Goal: Task Accomplishment & Management: Use online tool/utility

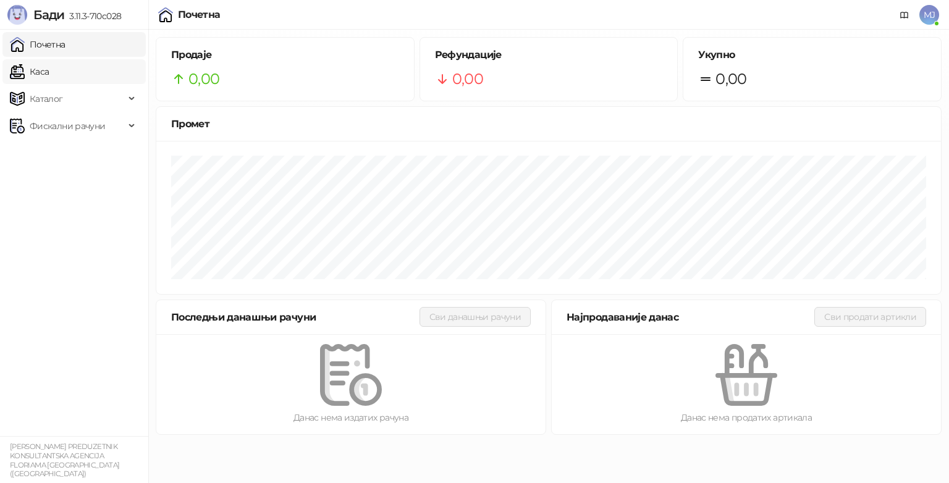
click at [45, 77] on link "Каса" at bounding box center [29, 71] width 39 height 25
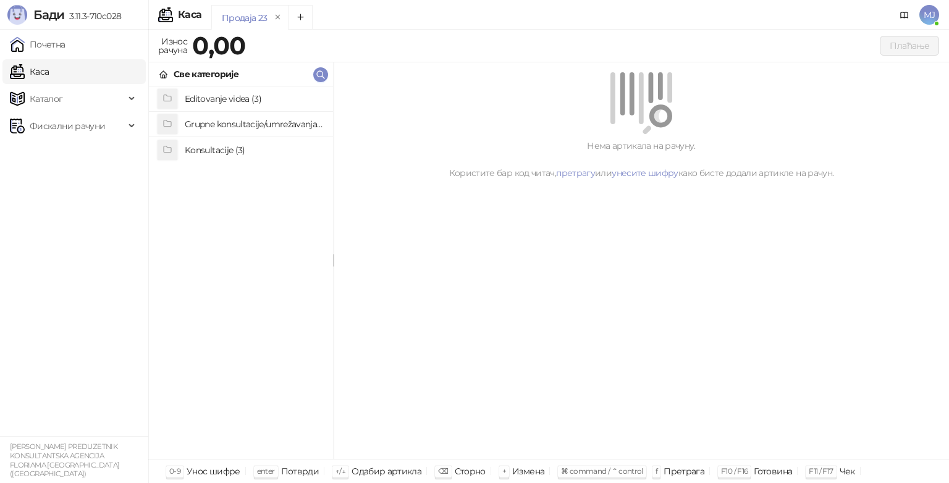
click at [202, 97] on h4 "Editovanje videa (3)" at bounding box center [254, 99] width 138 height 20
